Goal: Find specific page/section: Find specific page/section

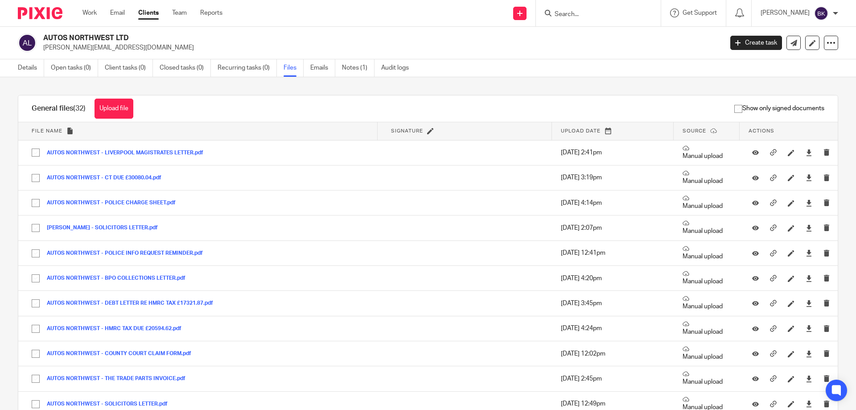
click at [600, 16] on input "Search" at bounding box center [594, 15] width 80 height 8
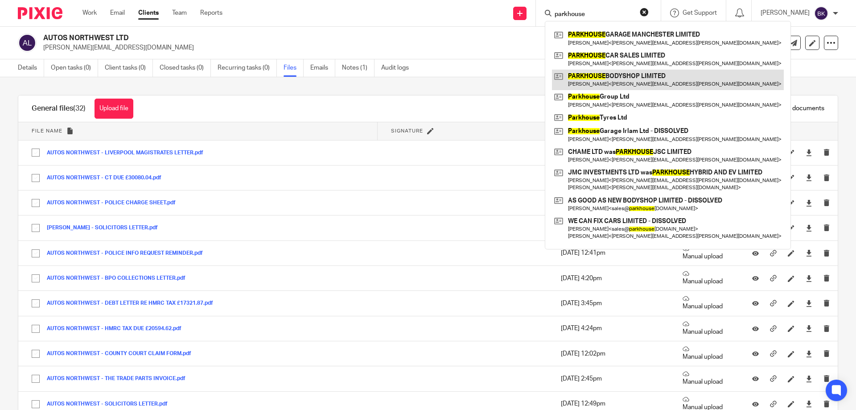
type input "parkhouse"
click at [620, 73] on link at bounding box center [668, 80] width 232 height 21
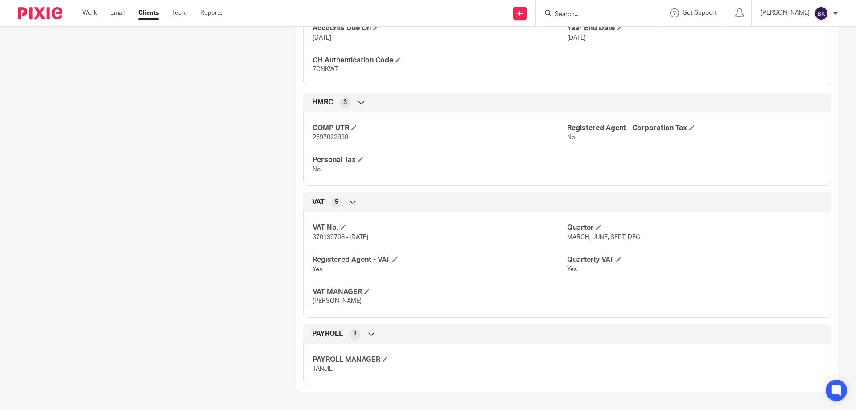
scroll to position [382, 0]
drag, startPoint x: 342, startPoint y: 236, endPoint x: 311, endPoint y: 237, distance: 31.2
click at [313, 237] on span "370139708 - [DATE]" at bounding box center [341, 237] width 56 height 6
copy span "370139708"
